Goal: Navigation & Orientation: Find specific page/section

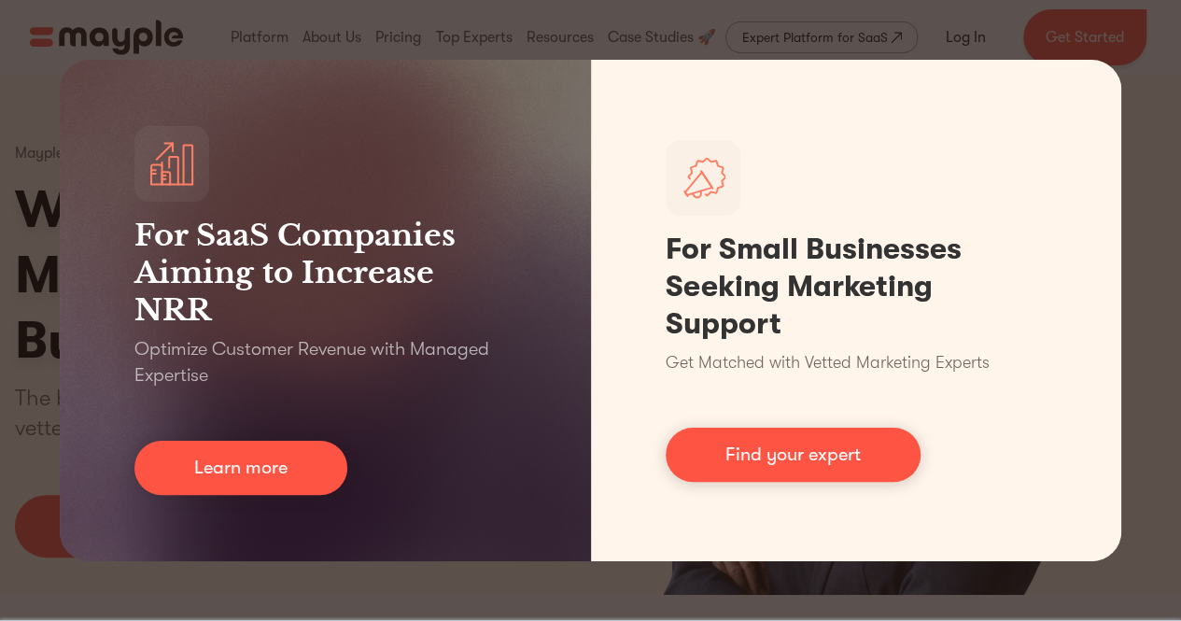
click at [1173, 278] on div "For SaaS Companies Aiming to Increase NRR Optimize Customer Revenue with Manage…" at bounding box center [590, 310] width 1181 height 621
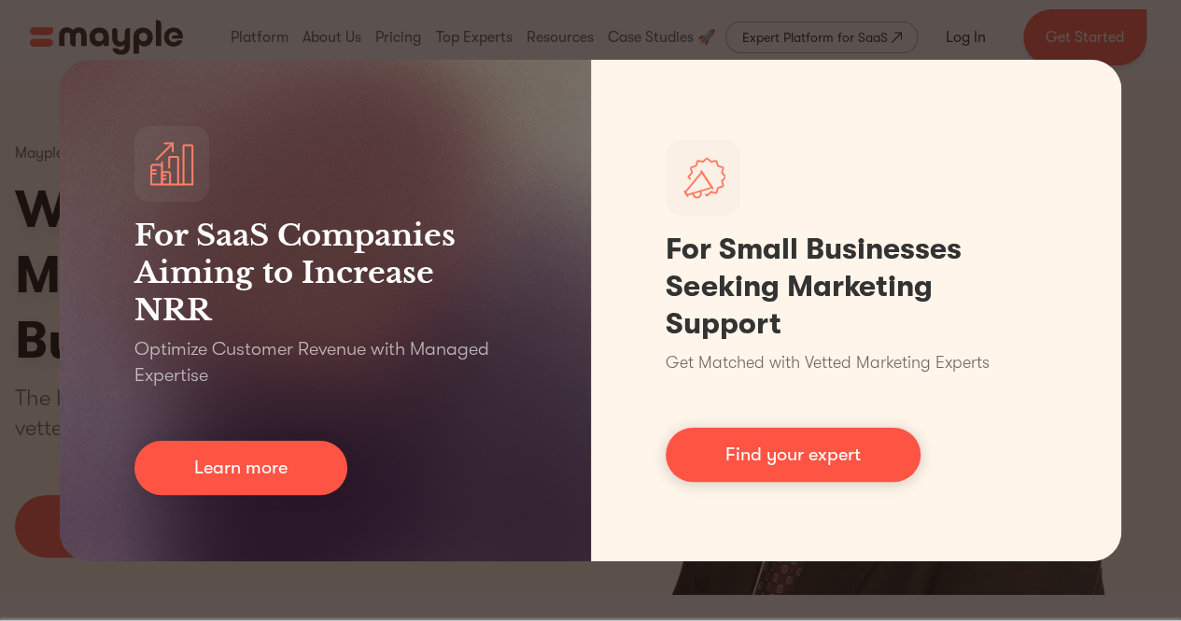
click at [794, 47] on div "For SaaS Companies Aiming to Increase NRR Optimize Customer Revenue with Manage…" at bounding box center [590, 310] width 1181 height 621
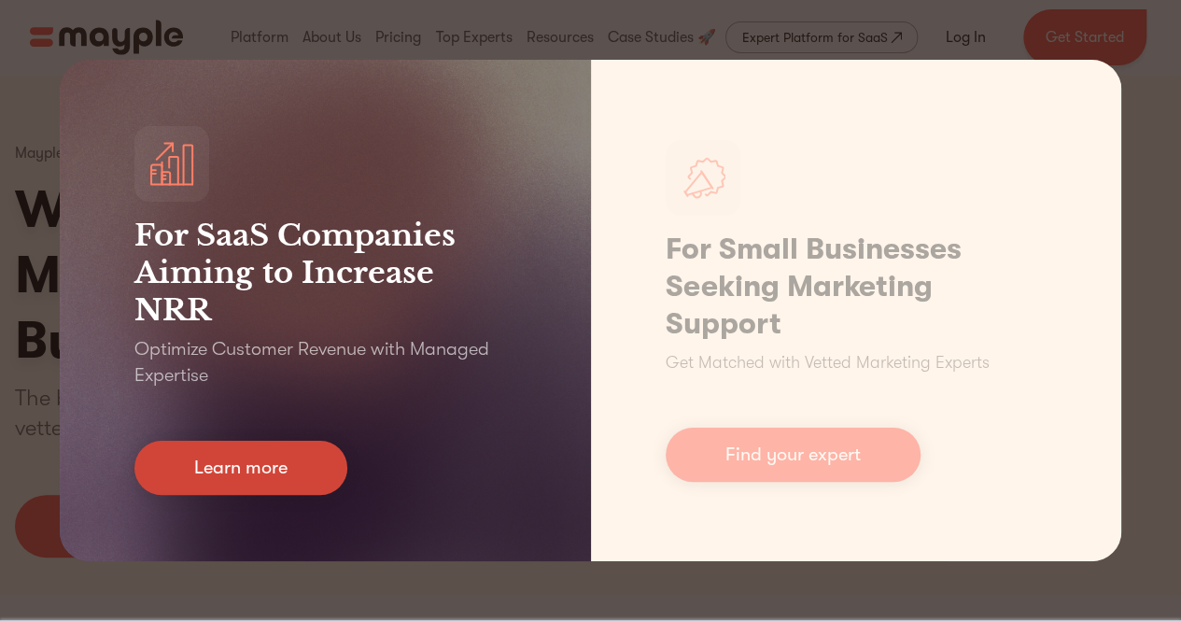
click at [331, 475] on link "Learn more" at bounding box center [240, 468] width 213 height 54
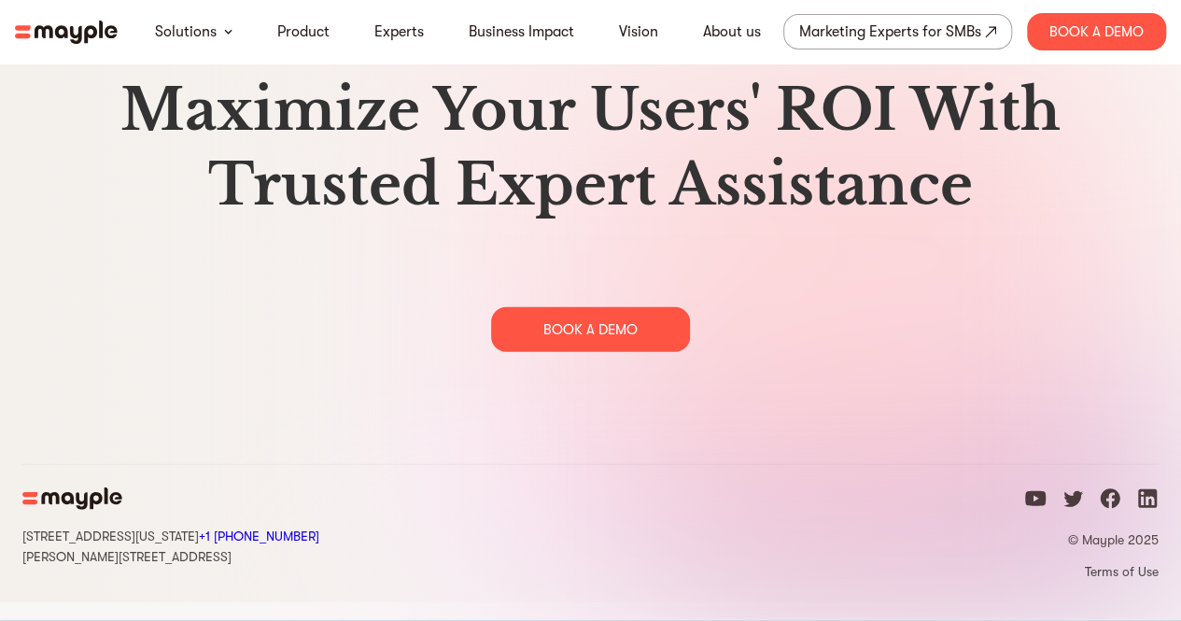
scroll to position [9576, 0]
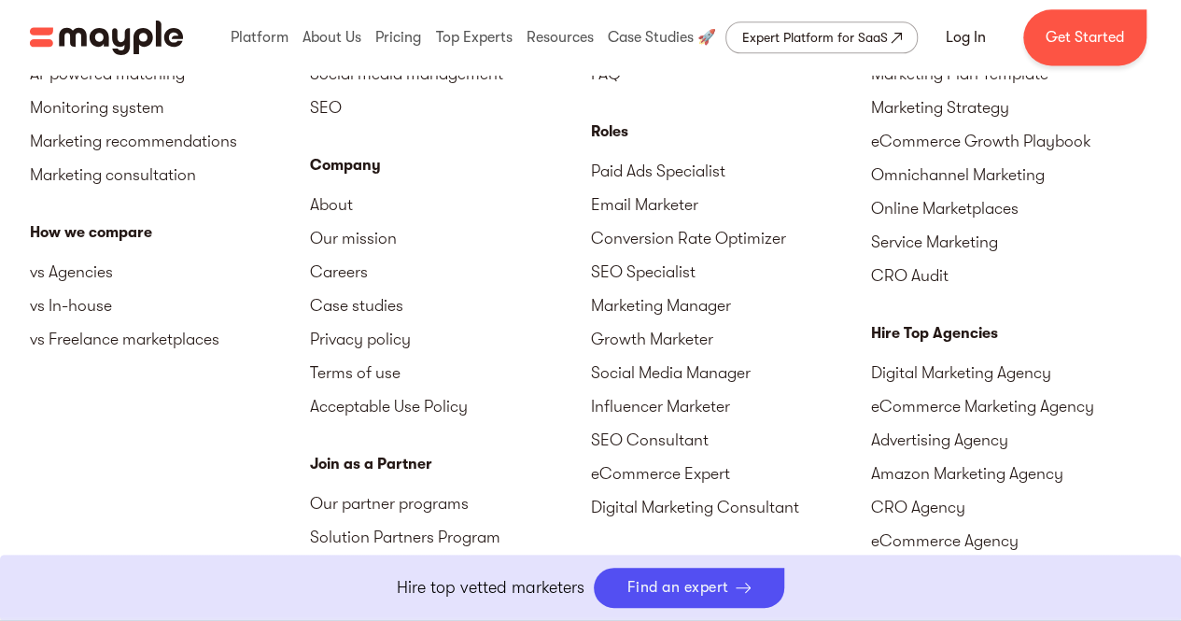
scroll to position [4815, 0]
click at [331, 277] on link "Careers" at bounding box center [450, 271] width 280 height 34
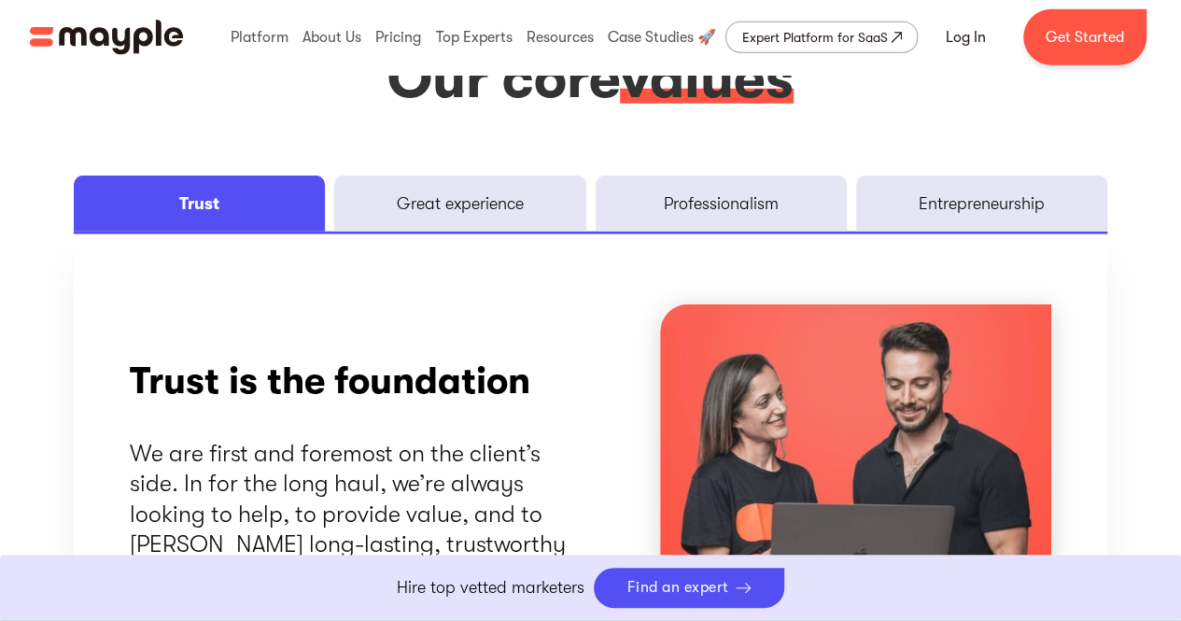
scroll to position [2522, 0]
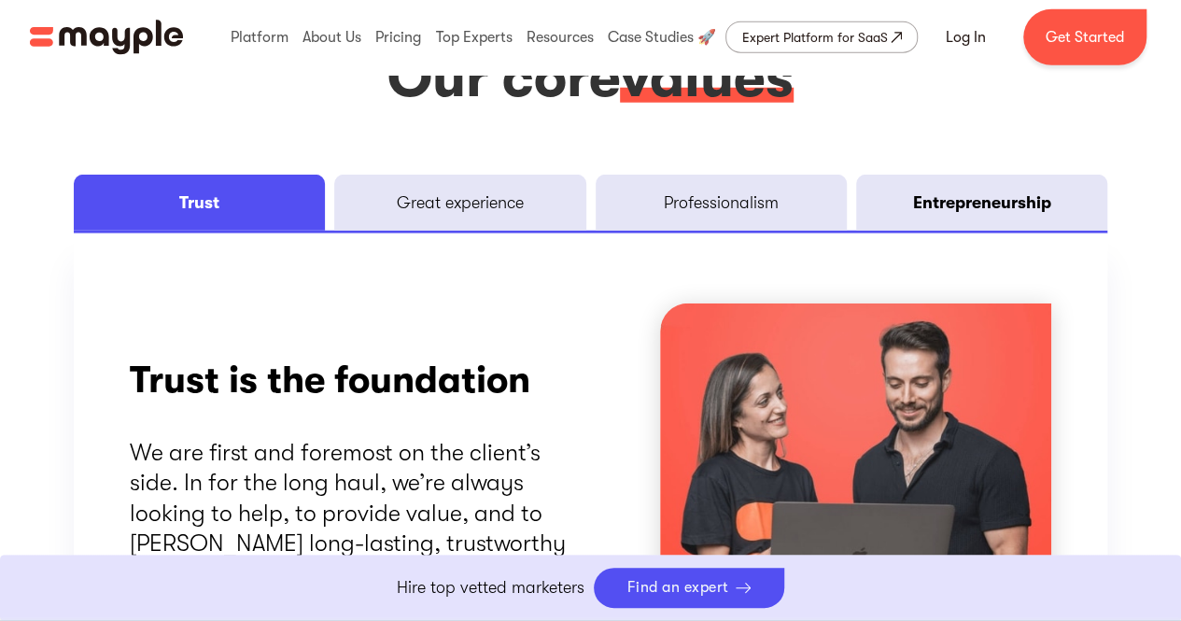
click at [893, 202] on link "Entrepreneurship" at bounding box center [981, 203] width 251 height 56
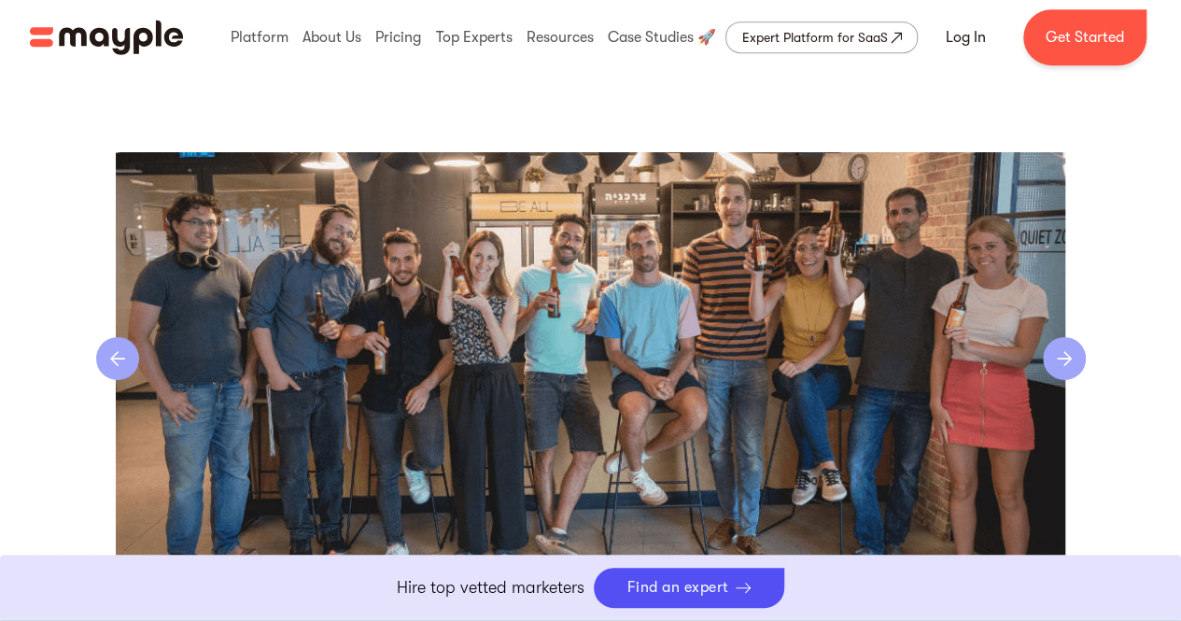
scroll to position [4031, 0]
